Goal: Browse casually: Explore the website without a specific task or goal

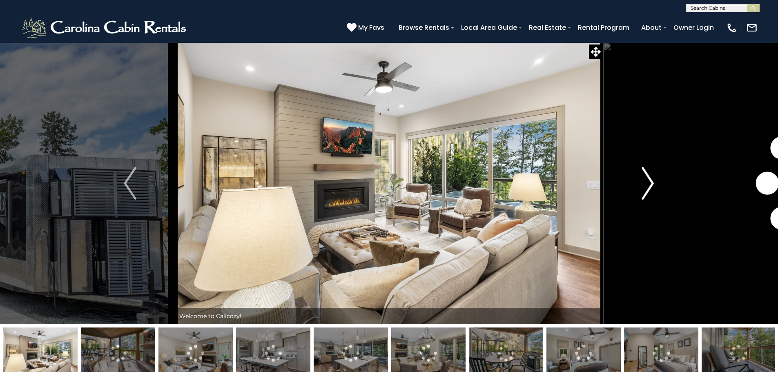
click at [649, 183] on img "Next" at bounding box center [647, 183] width 12 height 33
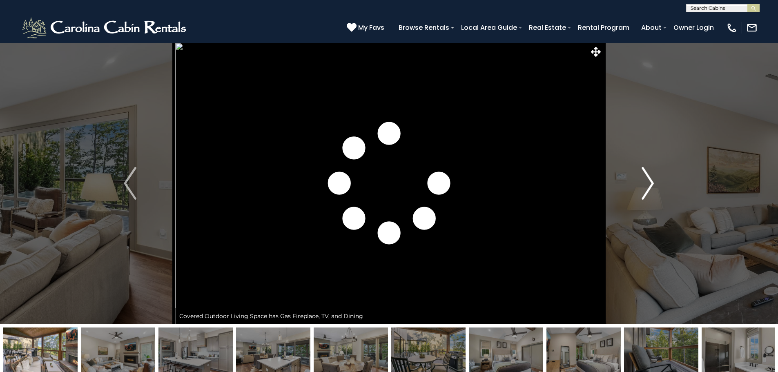
click at [649, 183] on img "Next" at bounding box center [647, 183] width 12 height 33
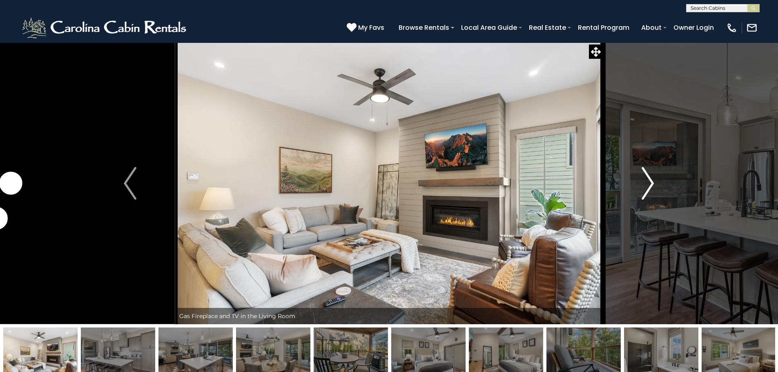
click at [649, 183] on img "Next" at bounding box center [647, 183] width 12 height 33
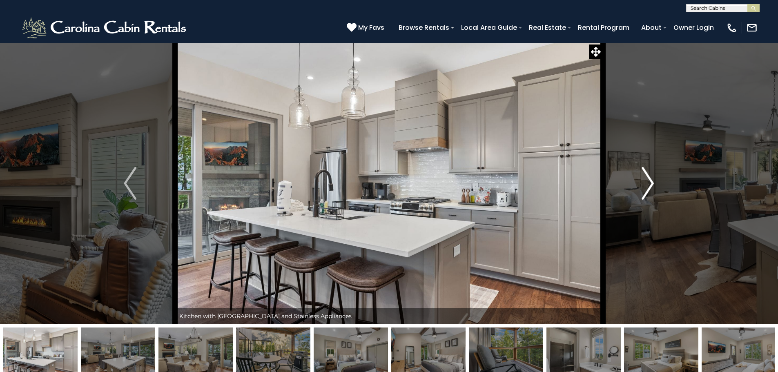
click at [651, 181] on img "Next" at bounding box center [647, 183] width 12 height 33
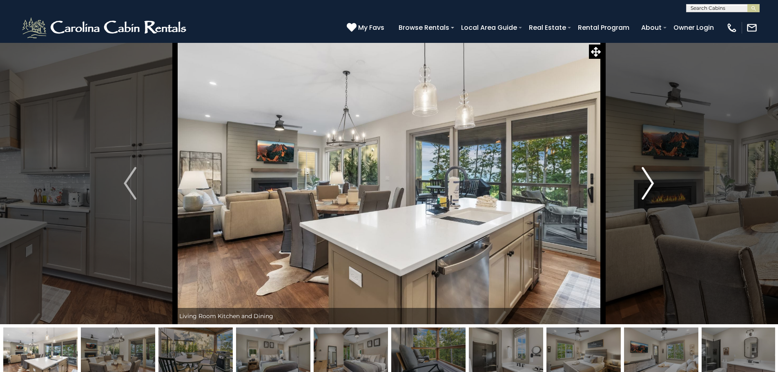
click at [650, 183] on img "Next" at bounding box center [647, 183] width 12 height 33
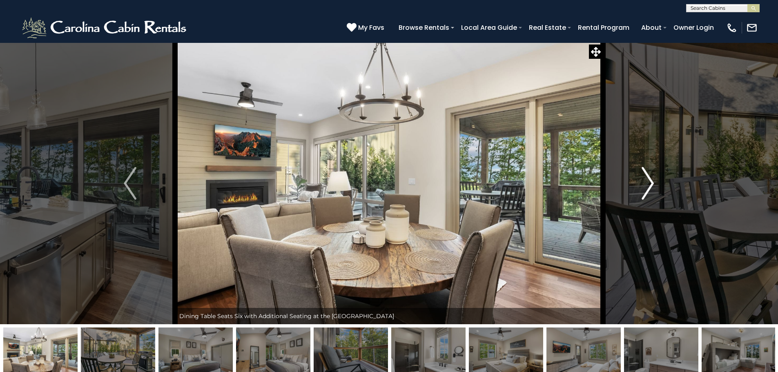
click at [649, 183] on img "Next" at bounding box center [647, 183] width 12 height 33
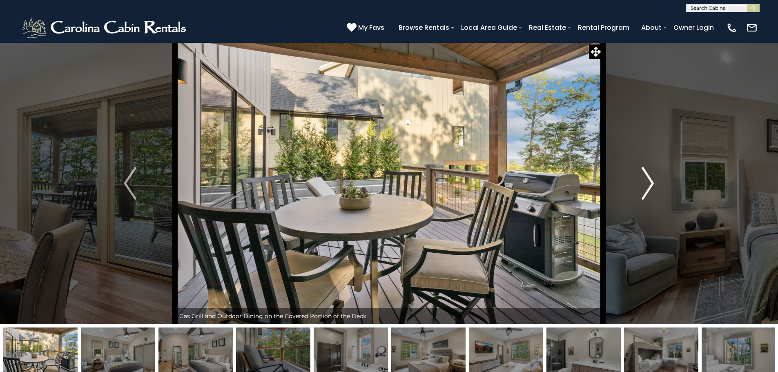
click at [649, 182] on img "Next" at bounding box center [647, 183] width 12 height 33
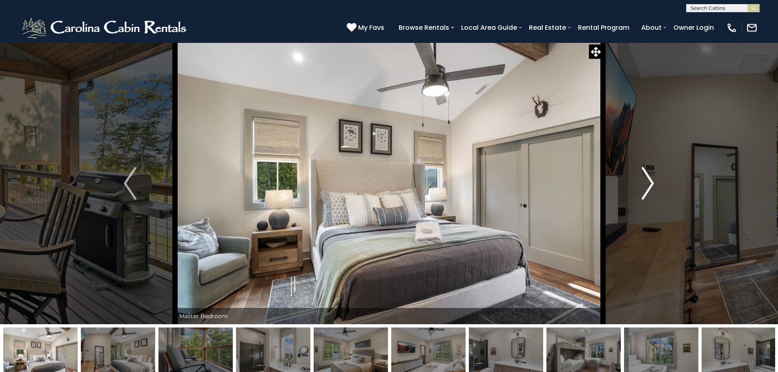
click at [649, 182] on img "Next" at bounding box center [647, 183] width 12 height 33
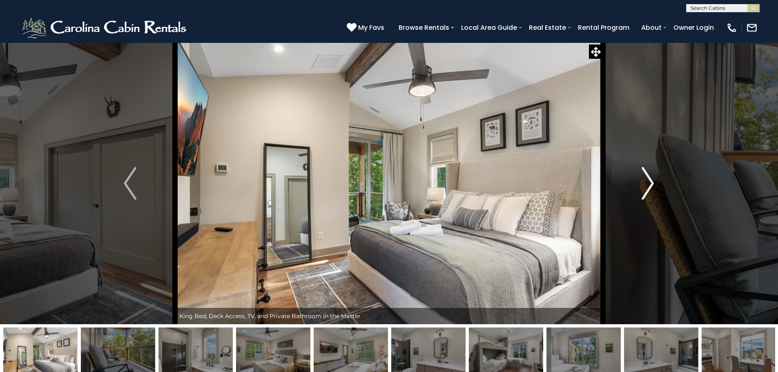
click at [649, 182] on img "Next" at bounding box center [647, 183] width 12 height 33
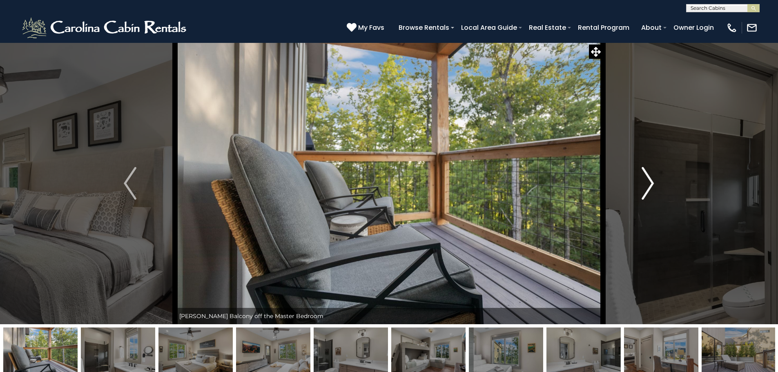
click at [647, 182] on img "Next" at bounding box center [647, 183] width 12 height 33
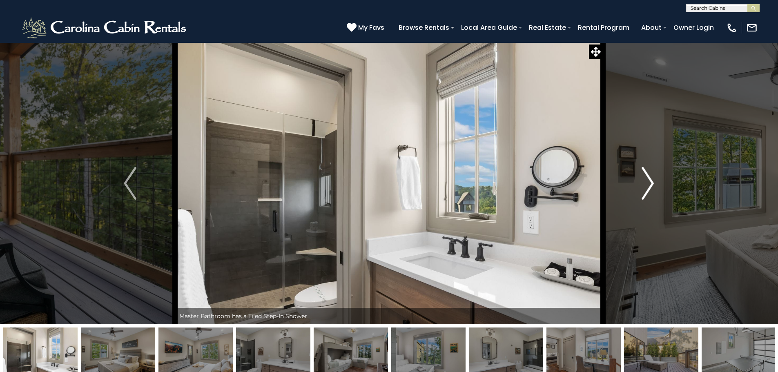
click at [647, 182] on img "Next" at bounding box center [647, 183] width 12 height 33
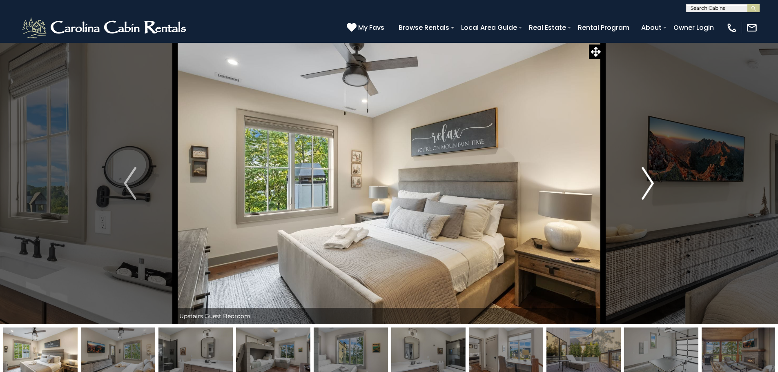
click at [648, 183] on img "Next" at bounding box center [647, 183] width 12 height 33
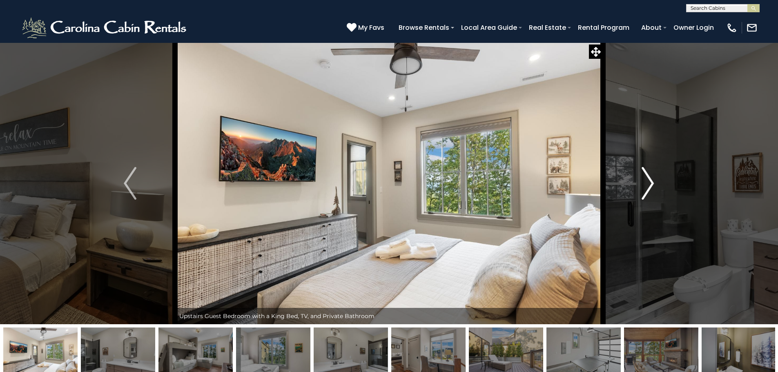
click at [648, 183] on img "Next" at bounding box center [647, 183] width 12 height 33
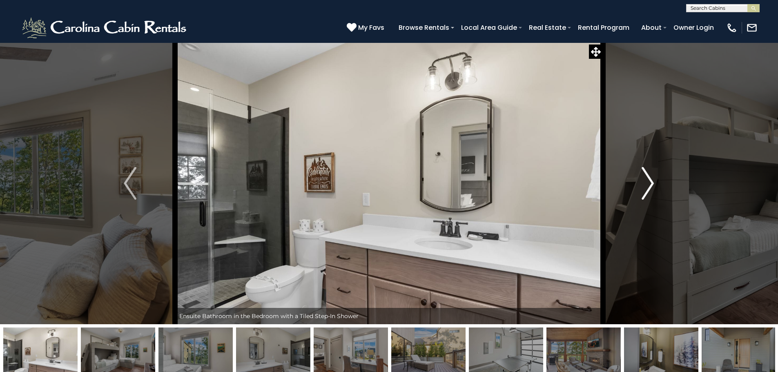
click at [648, 183] on img "Next" at bounding box center [647, 183] width 12 height 33
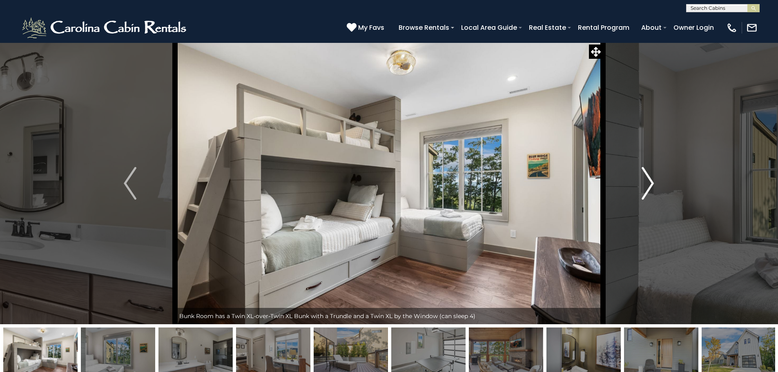
click at [648, 183] on img "Next" at bounding box center [647, 183] width 12 height 33
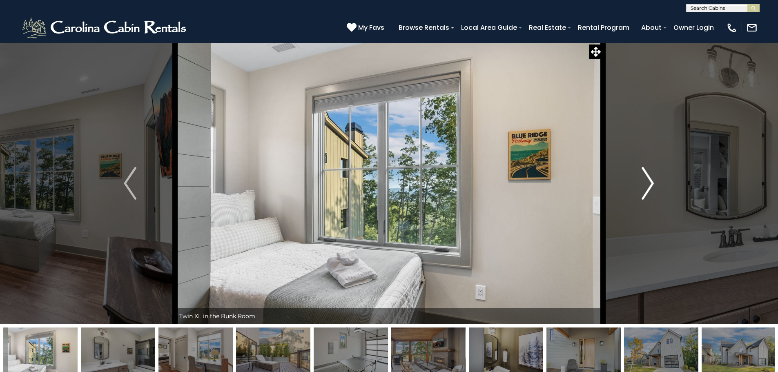
click at [648, 183] on img "Next" at bounding box center [647, 183] width 12 height 33
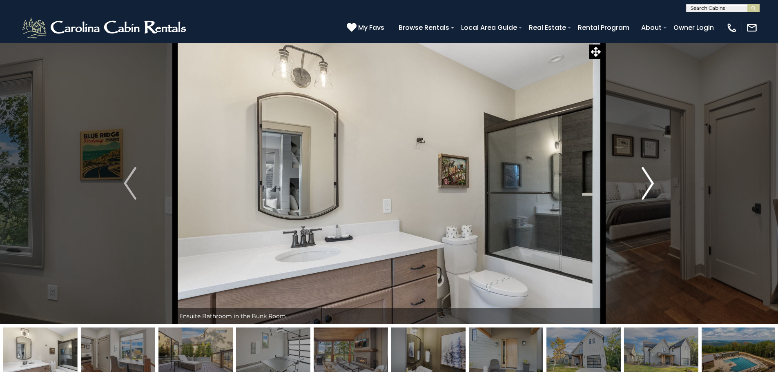
click at [648, 183] on img "Next" at bounding box center [647, 183] width 12 height 33
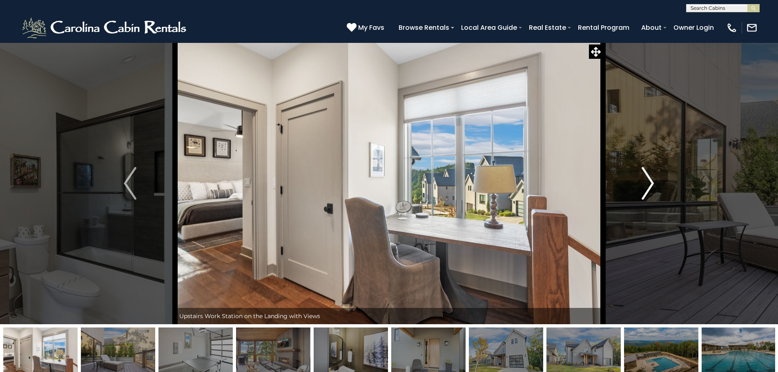
click at [648, 183] on img "Next" at bounding box center [647, 183] width 12 height 33
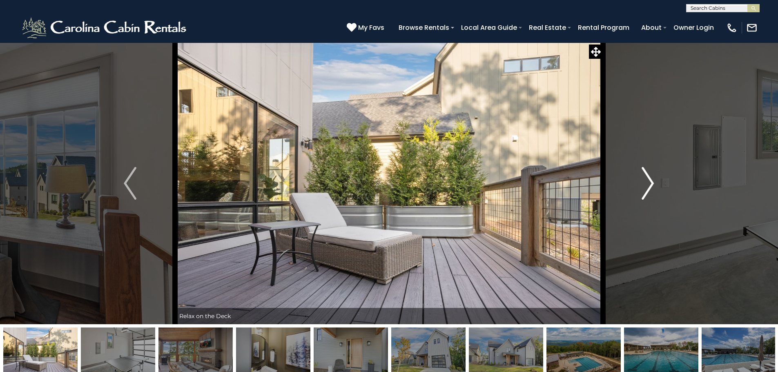
click at [648, 183] on img "Next" at bounding box center [647, 183] width 12 height 33
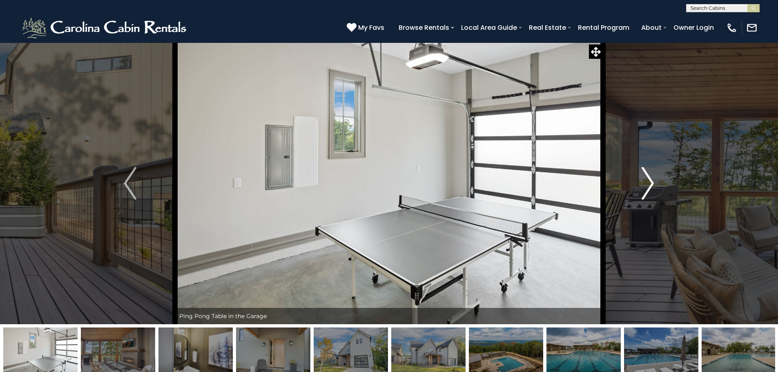
click at [648, 183] on img "Next" at bounding box center [647, 183] width 12 height 33
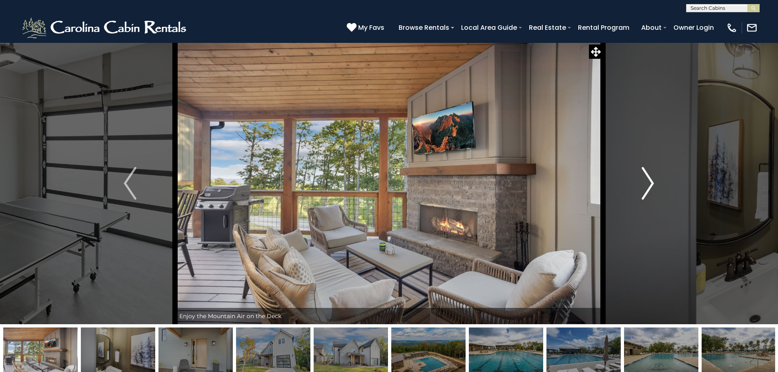
click at [648, 183] on img "Next" at bounding box center [647, 183] width 12 height 33
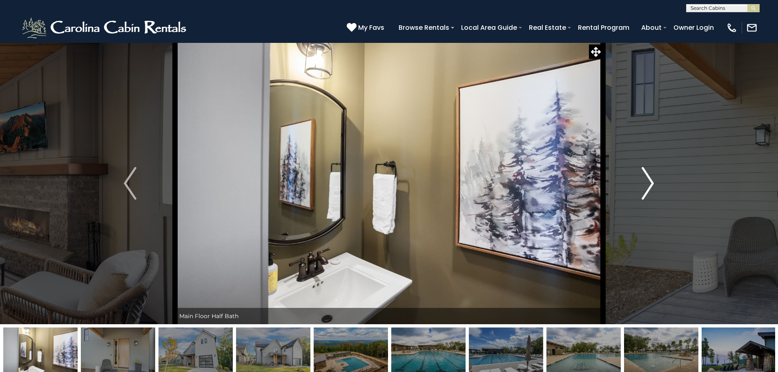
click at [648, 183] on img "Next" at bounding box center [647, 183] width 12 height 33
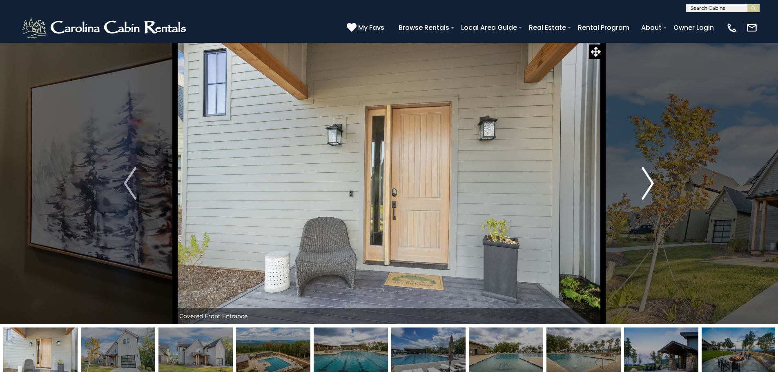
click at [648, 183] on img "Next" at bounding box center [647, 183] width 12 height 33
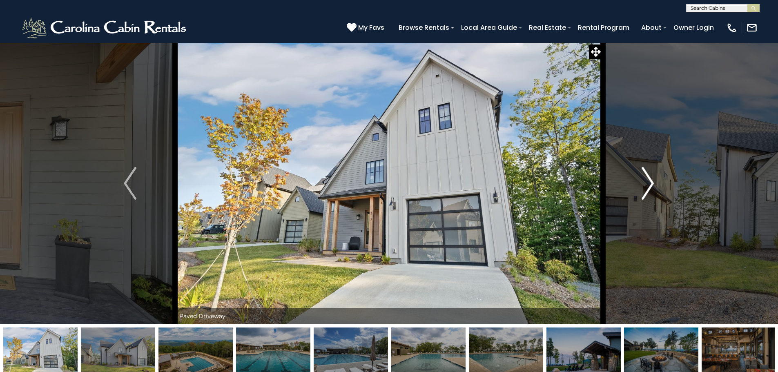
click at [648, 183] on img "Next" at bounding box center [647, 183] width 12 height 33
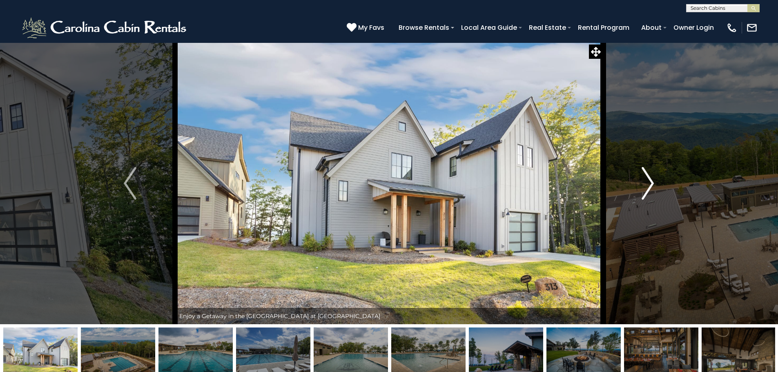
click at [648, 183] on img "Next" at bounding box center [647, 183] width 12 height 33
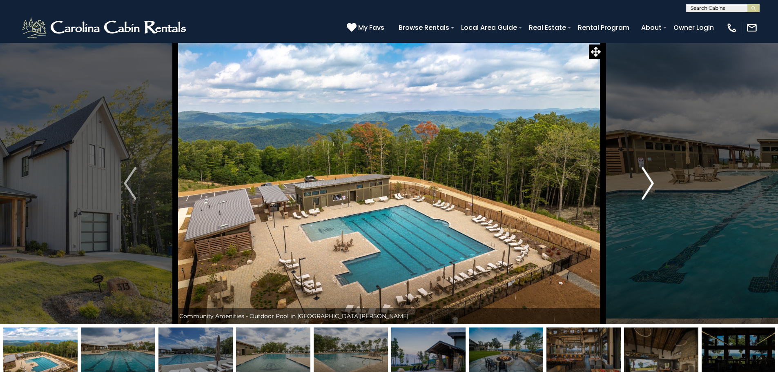
click at [648, 183] on img "Next" at bounding box center [647, 183] width 12 height 33
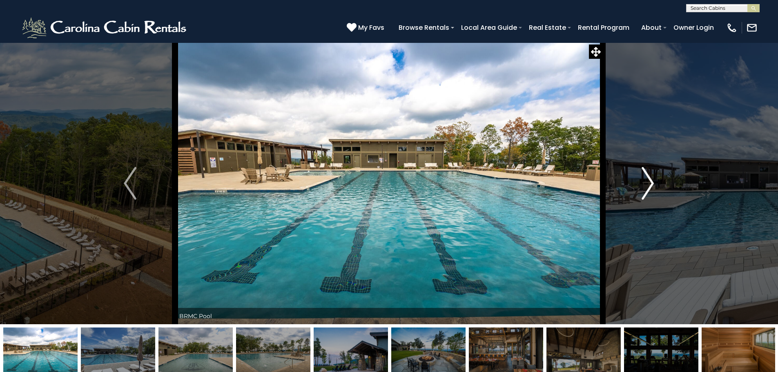
click at [648, 183] on img "Next" at bounding box center [647, 183] width 12 height 33
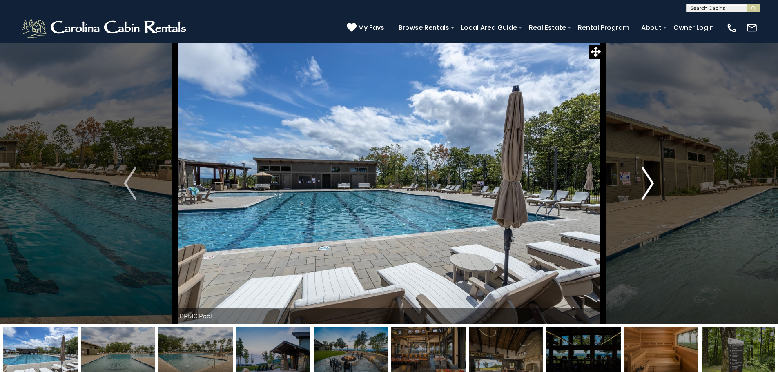
click at [648, 183] on img "Next" at bounding box center [647, 183] width 12 height 33
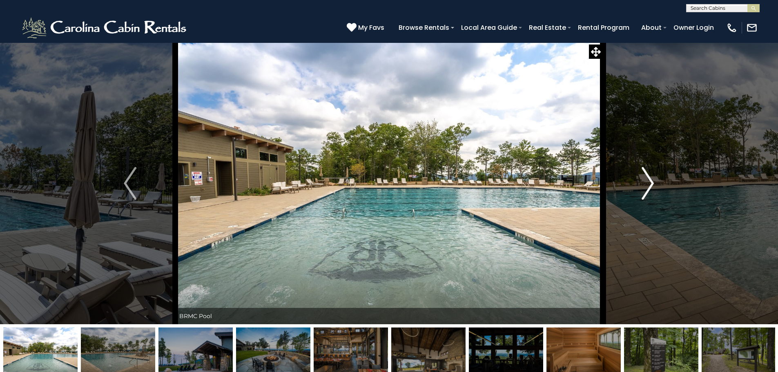
click at [648, 183] on img "Next" at bounding box center [647, 183] width 12 height 33
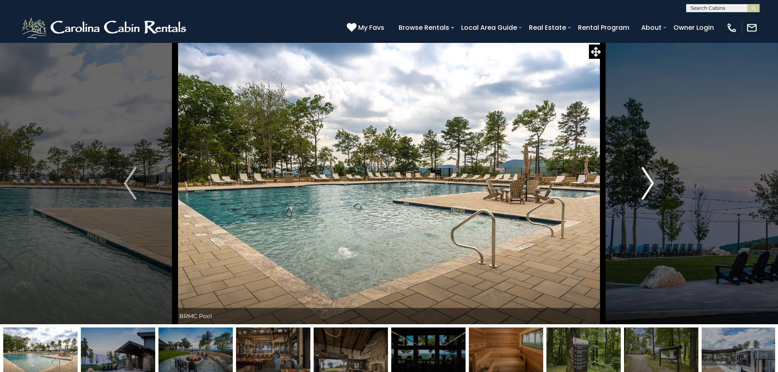
click at [648, 183] on img "Next" at bounding box center [647, 183] width 12 height 33
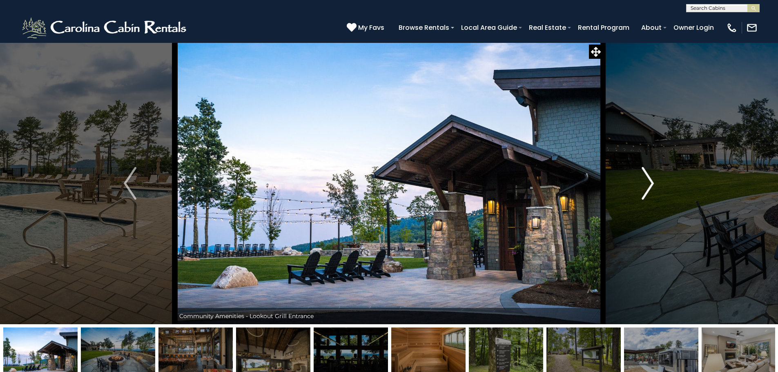
click at [648, 183] on img "Next" at bounding box center [647, 183] width 12 height 33
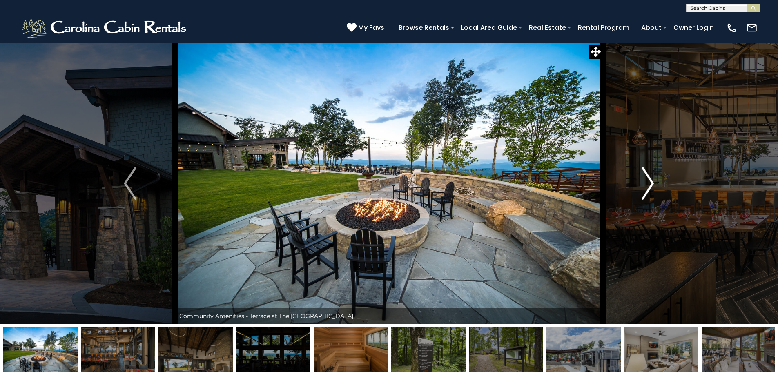
click at [648, 183] on img "Next" at bounding box center [647, 183] width 12 height 33
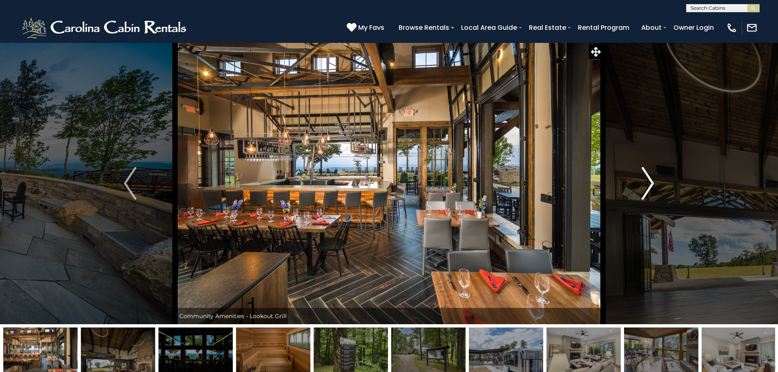
click at [648, 183] on img "Next" at bounding box center [647, 183] width 12 height 33
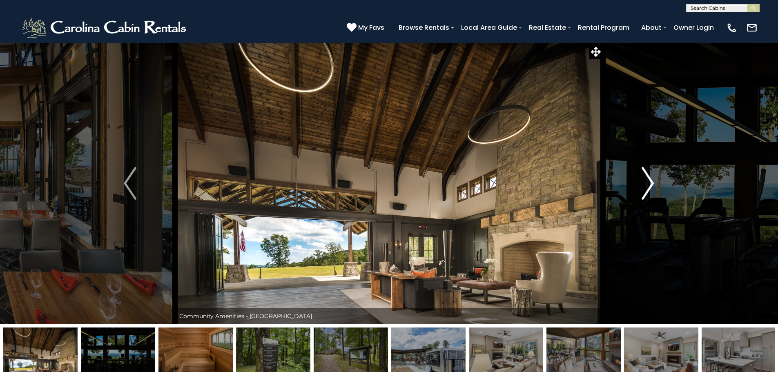
click at [648, 183] on img "Next" at bounding box center [647, 183] width 12 height 33
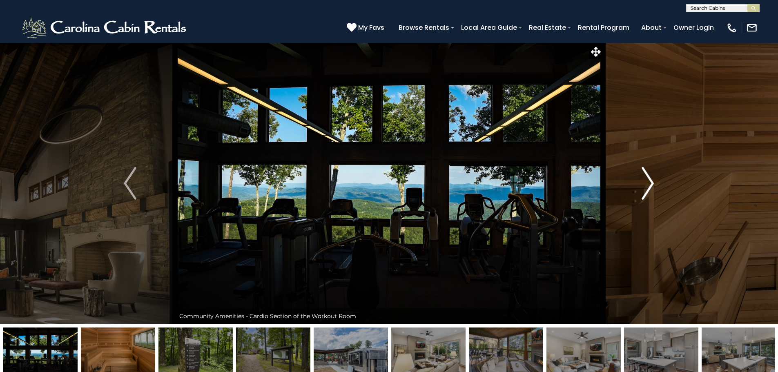
click at [648, 183] on img "Next" at bounding box center [647, 183] width 12 height 33
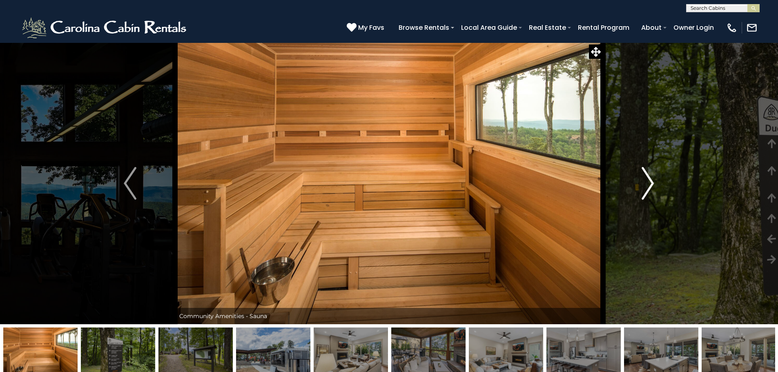
click at [648, 183] on img "Next" at bounding box center [647, 183] width 12 height 33
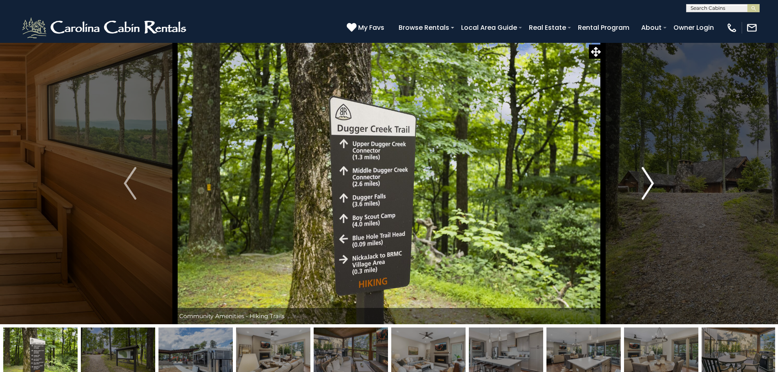
click at [648, 183] on img "Next" at bounding box center [647, 183] width 12 height 33
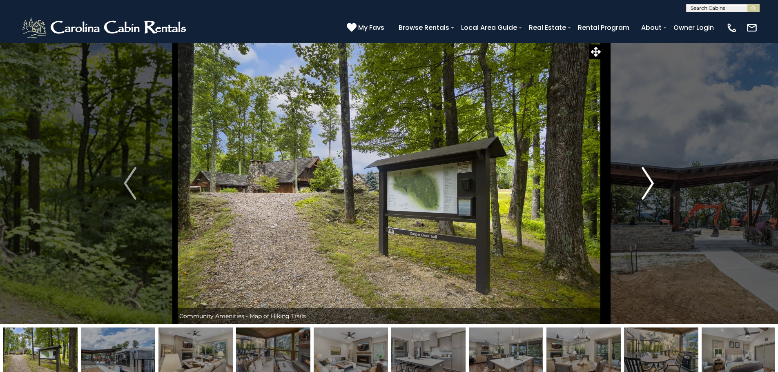
click at [648, 183] on img "Next" at bounding box center [647, 183] width 12 height 33
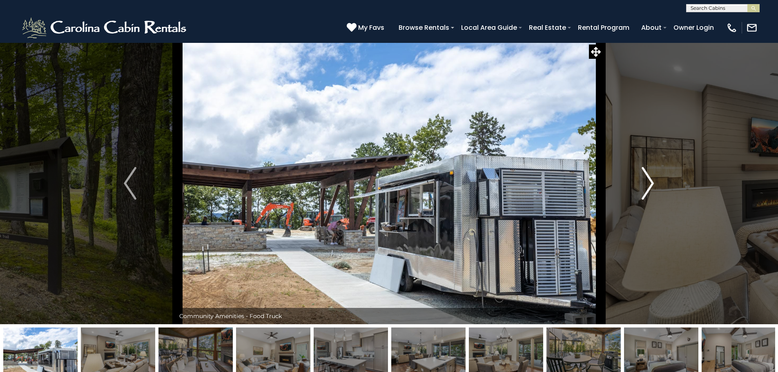
click at [648, 183] on img "Next" at bounding box center [647, 183] width 12 height 33
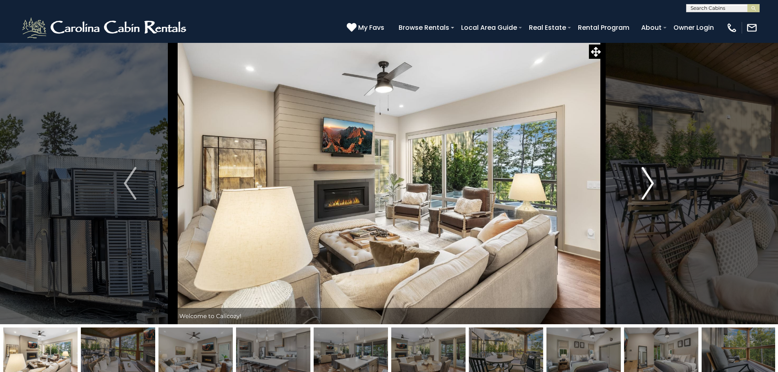
click at [648, 183] on img "Next" at bounding box center [647, 183] width 12 height 33
